Goal: Find specific page/section: Find specific page/section

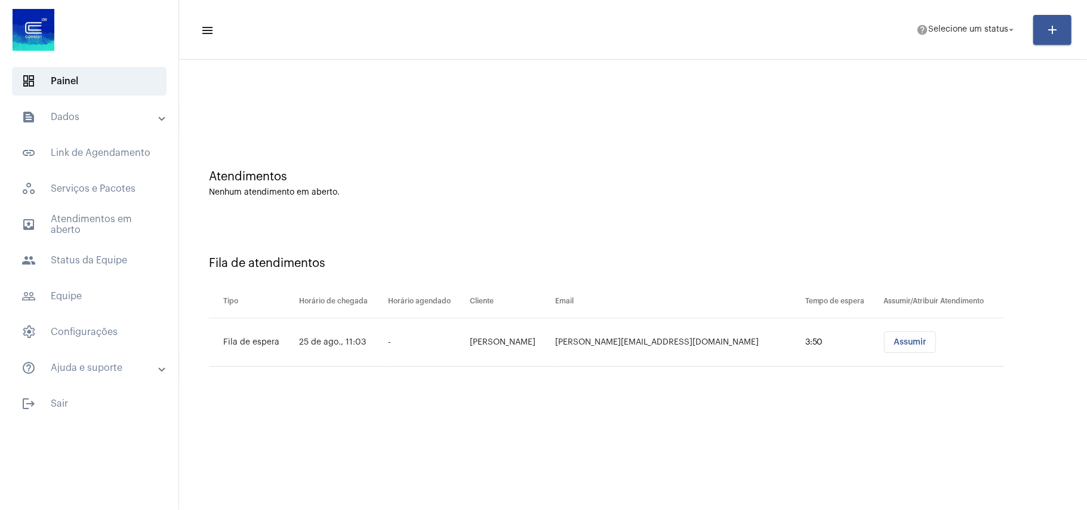
click at [609, 389] on div "Fila de atendimentos Tipo Horário de chegada Horário agendado Cliente Email Tem…" at bounding box center [633, 307] width 896 height 172
click at [732, 419] on mat-sidenav-content "menu help Selecione um status arrow_drop_down add Atendimentos Nenhum atendimen…" at bounding box center [633, 255] width 908 height 510
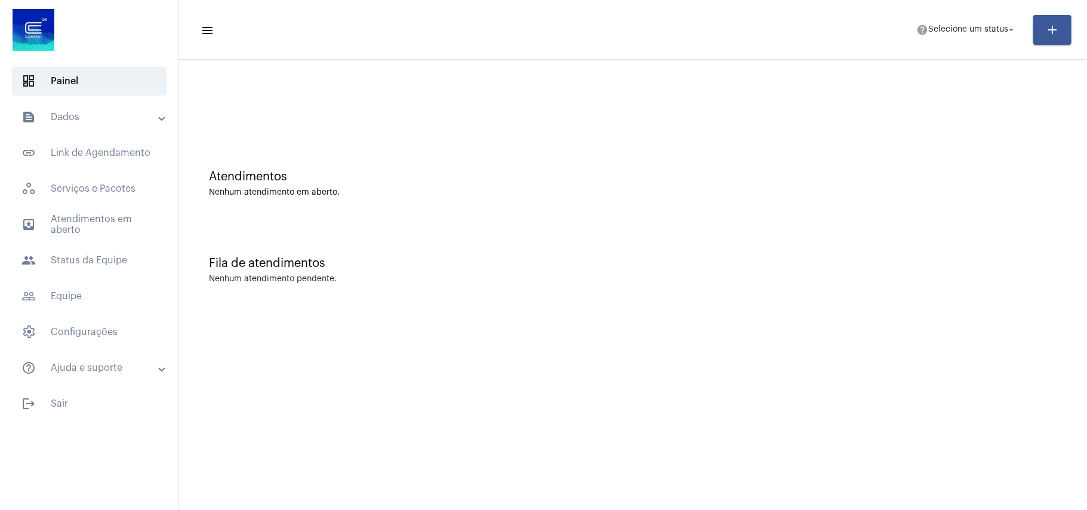
click at [687, 227] on div "Fila de atendimentos Nenhum atendimento pendente." at bounding box center [633, 264] width 896 height 87
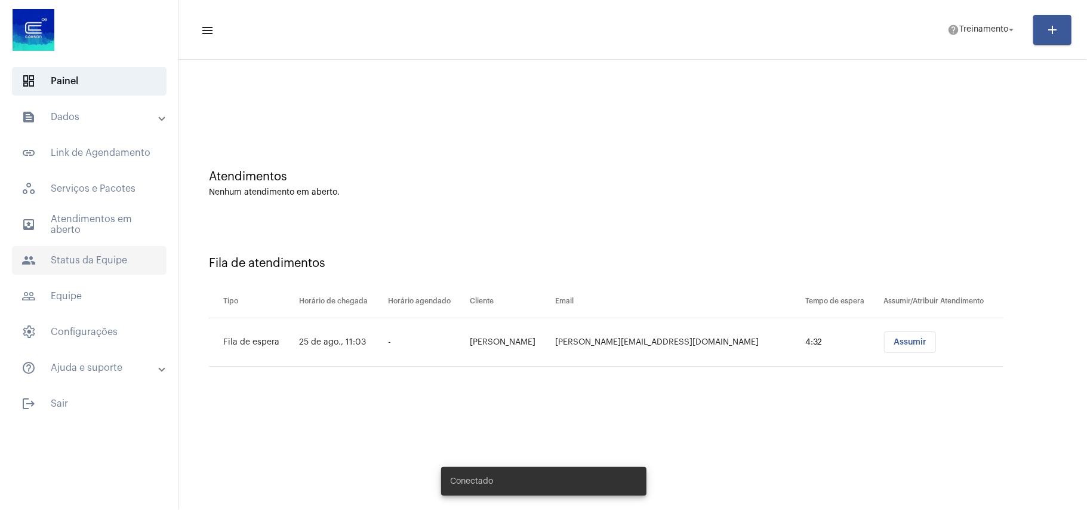
click at [86, 256] on span "people Status da Equipe" at bounding box center [89, 260] width 155 height 29
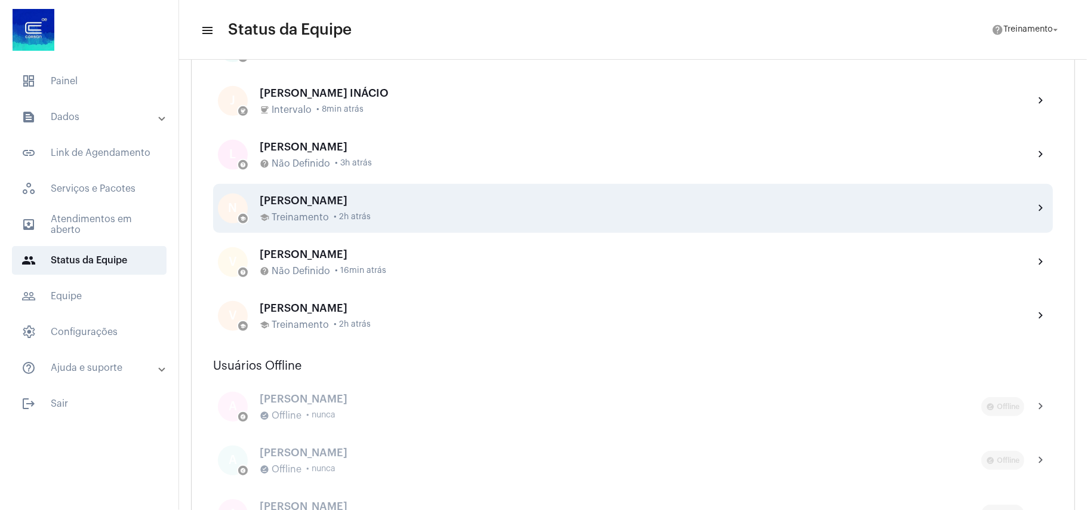
scroll to position [557, 0]
